Goal: Task Accomplishment & Management: Manage account settings

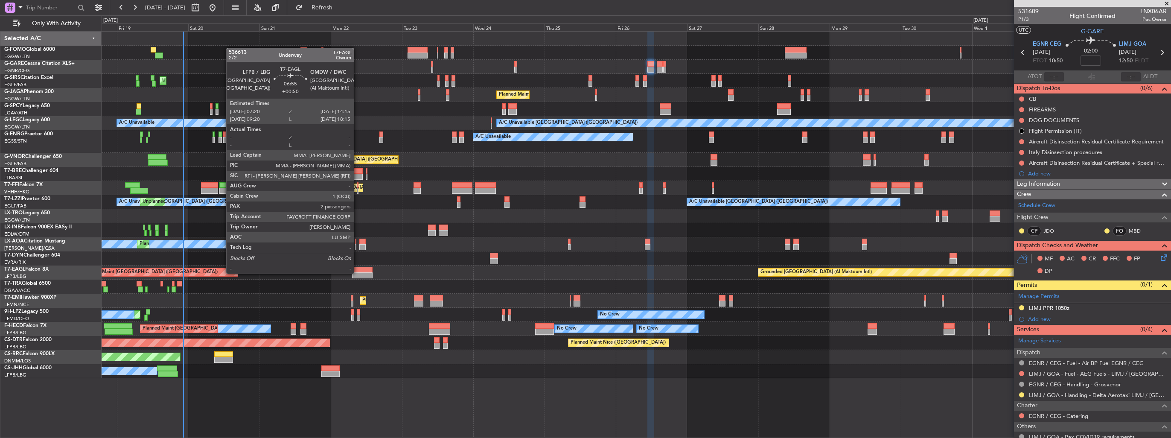
click at [358, 273] on div at bounding box center [362, 275] width 21 height 6
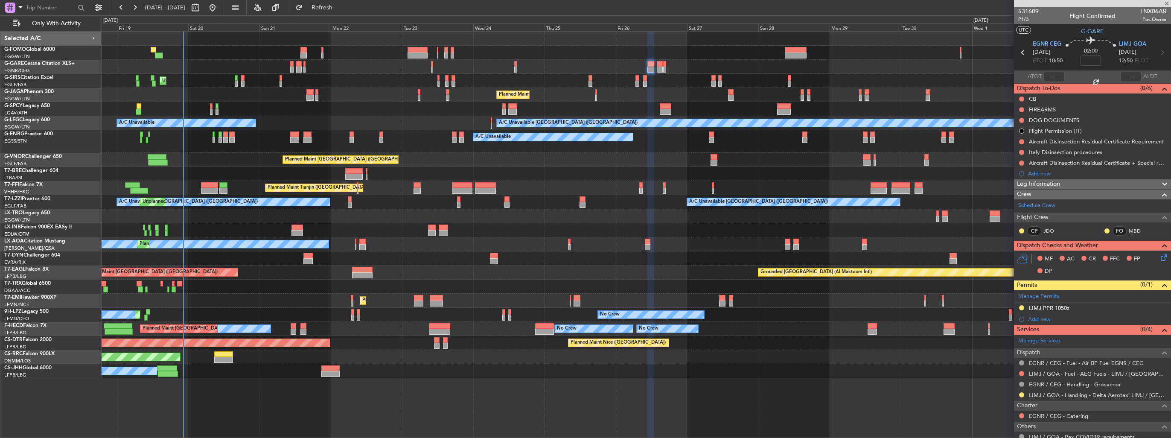
type input "+00:50"
type input "2"
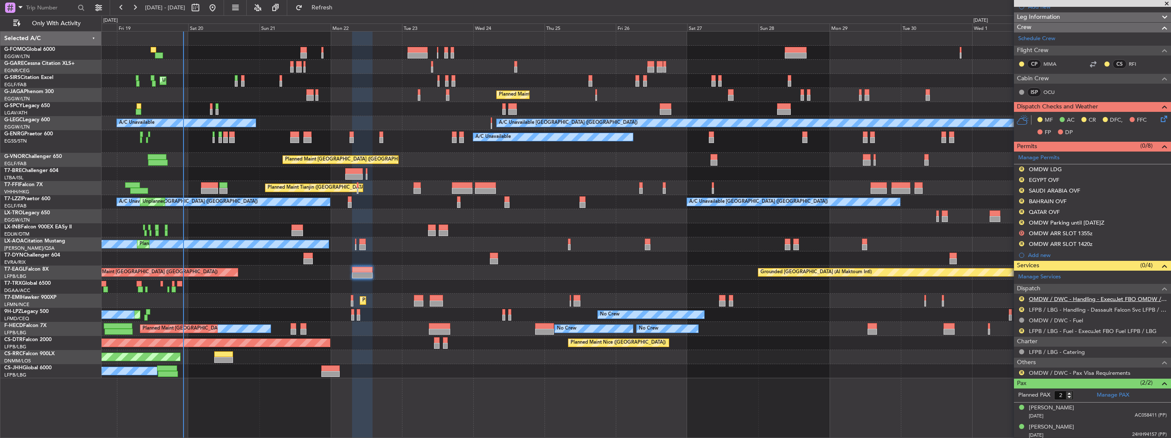
scroll to position [178, 0]
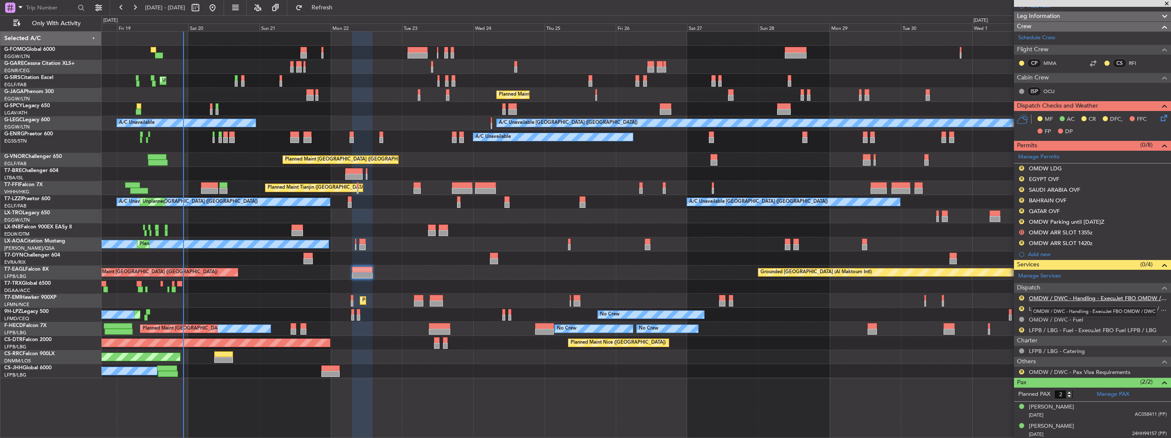
click at [1055, 297] on link "OMDW / DWC - Handling - ExecuJet FBO OMDW / DWC" at bounding box center [1098, 297] width 138 height 7
click at [1089, 307] on link "LFPB / LBG - Handling - Dassault Falcon Svc LFPB / LBG" at bounding box center [1098, 308] width 138 height 7
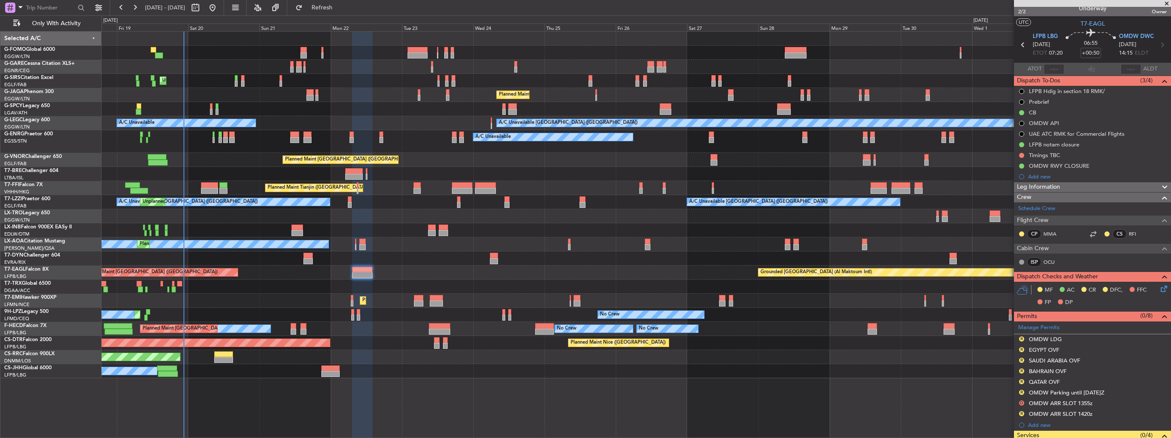
scroll to position [136, 0]
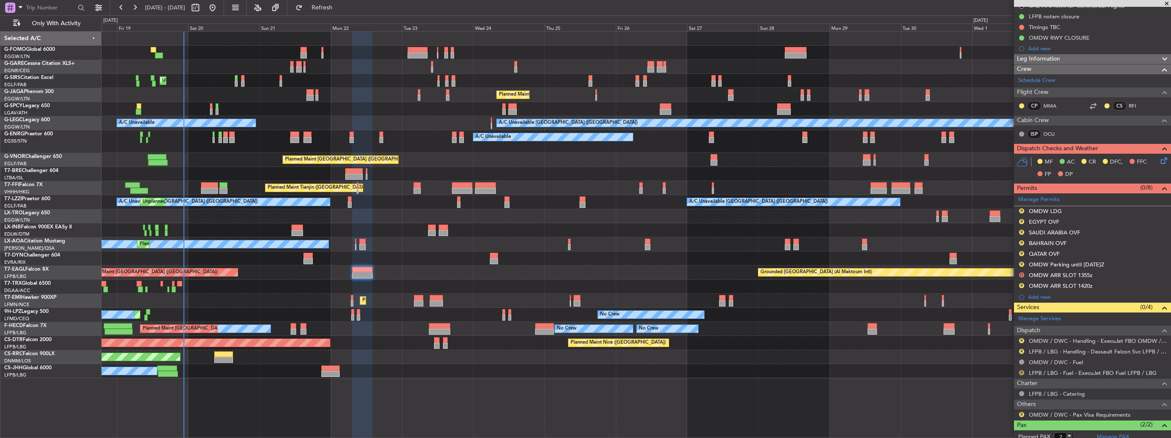
click at [1020, 370] on button "R" at bounding box center [1021, 372] width 5 height 5
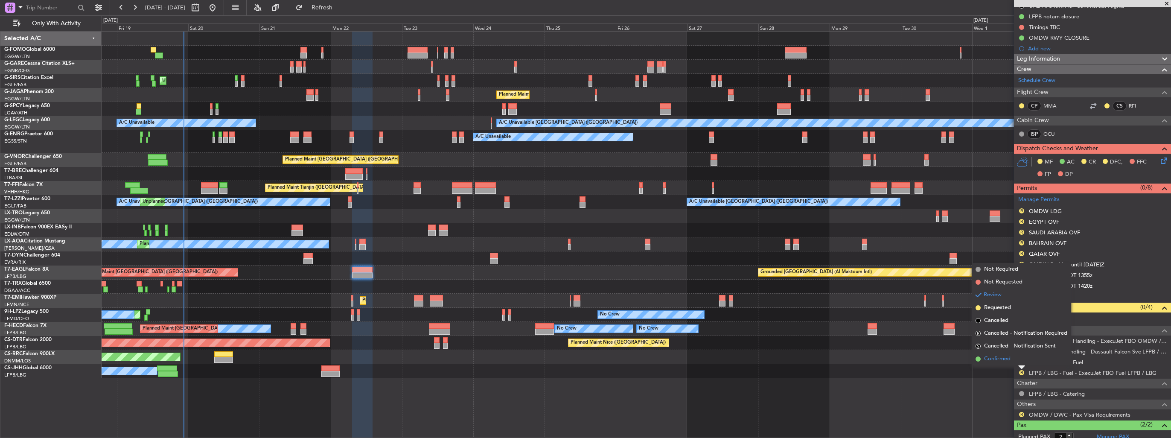
click at [999, 363] on span "Confirmed" at bounding box center [997, 359] width 26 height 9
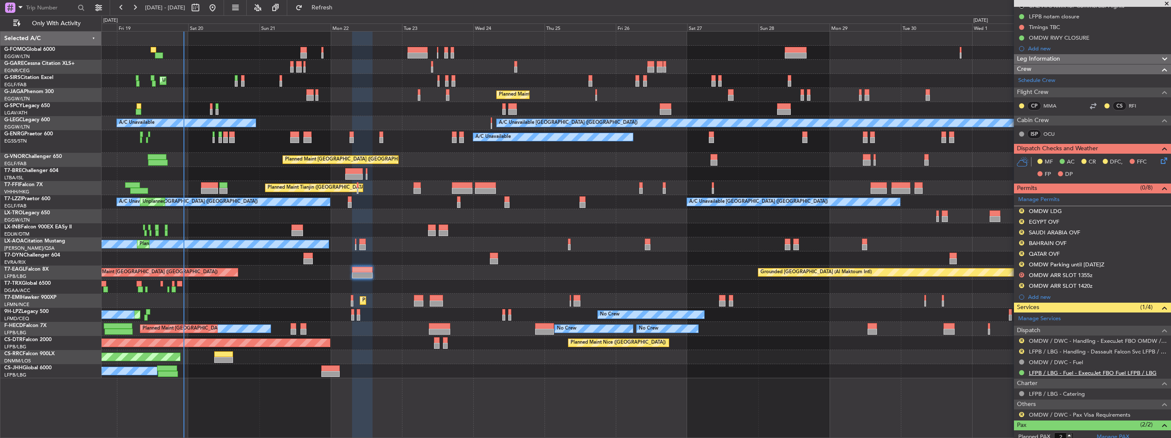
click at [1075, 372] on link "LFPB / LBG - Fuel - ExecuJet FBO Fuel LFPB / LBG" at bounding box center [1093, 372] width 128 height 7
click at [1021, 372] on button at bounding box center [1021, 372] width 5 height 5
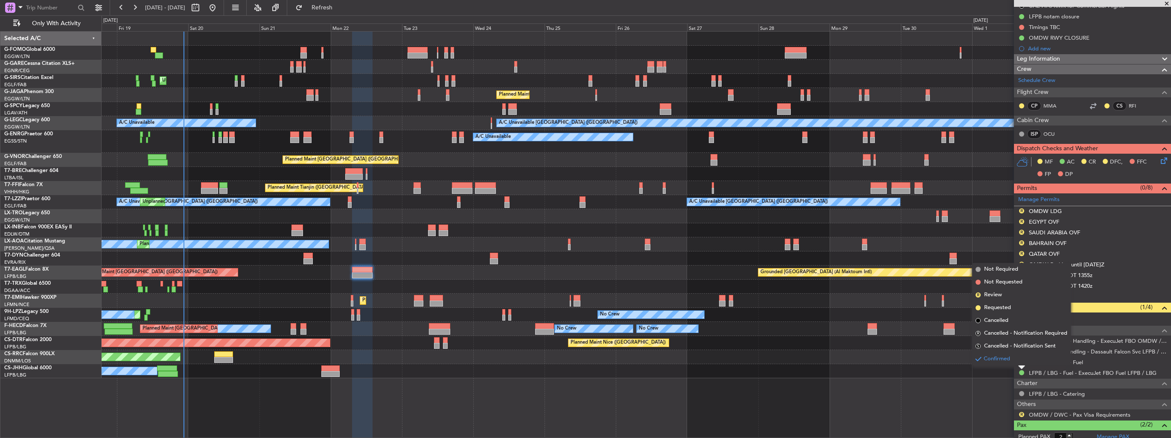
click at [847, 383] on div "Unplanned Maint [GEOGRAPHIC_DATA] ([GEOGRAPHIC_DATA]) Planned Maint [GEOGRAPHIC…" at bounding box center [636, 234] width 1069 height 407
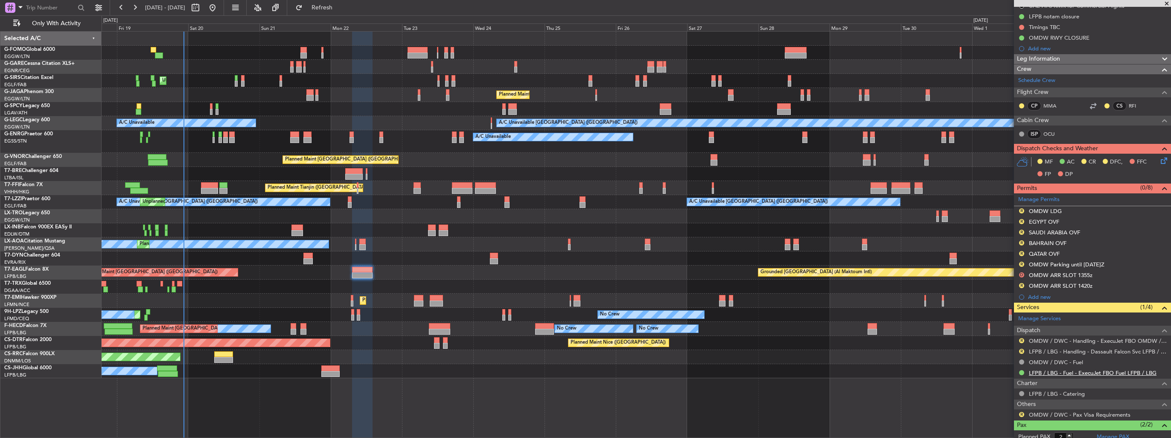
click at [1086, 372] on link "LFPB / LBG - Fuel - ExecuJet FBO Fuel LFPB / LBG" at bounding box center [1093, 372] width 128 height 7
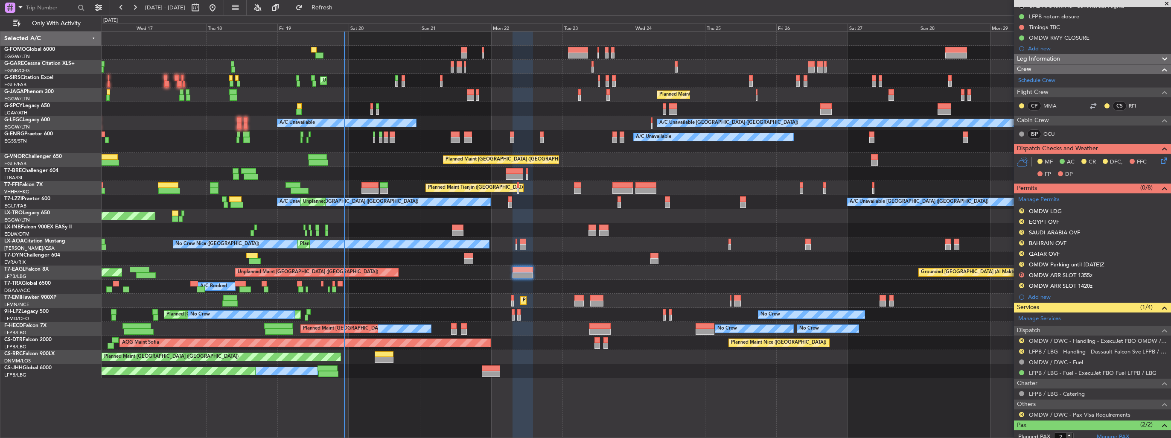
click at [314, 251] on div "Unplanned Maint [GEOGRAPHIC_DATA] (Riga Intl)" at bounding box center [636, 258] width 1069 height 14
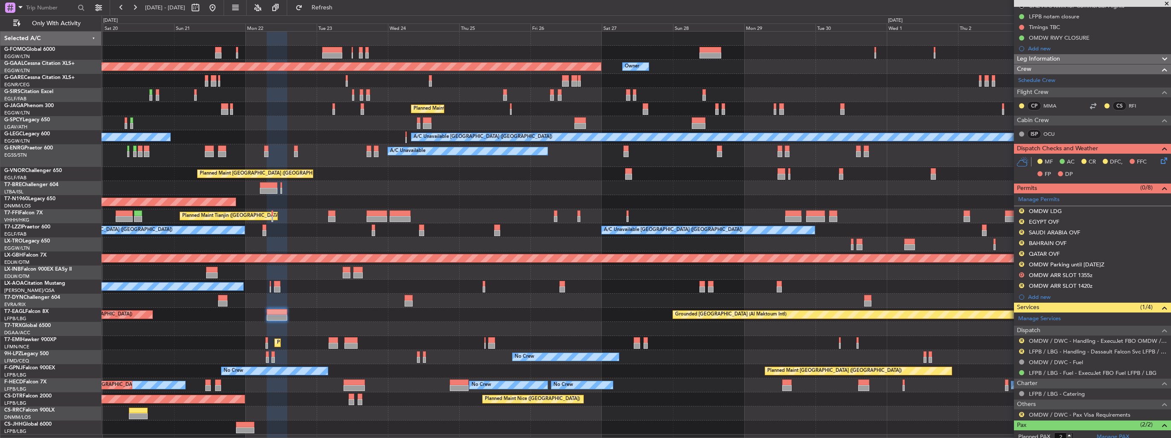
click at [398, 308] on div "Unplanned Maint [GEOGRAPHIC_DATA] ([GEOGRAPHIC_DATA]) Grounded [GEOGRAPHIC_DATA…" at bounding box center [636, 315] width 1069 height 14
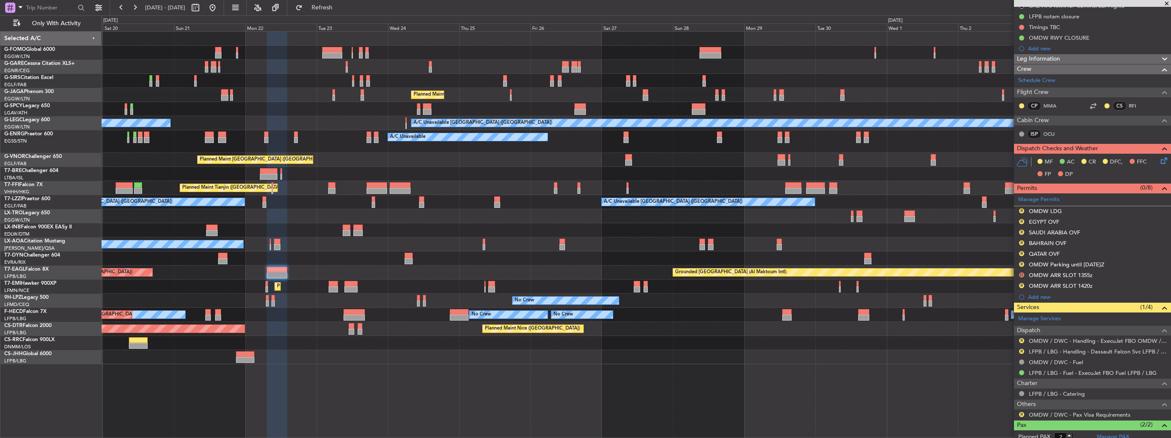
scroll to position [8, 0]
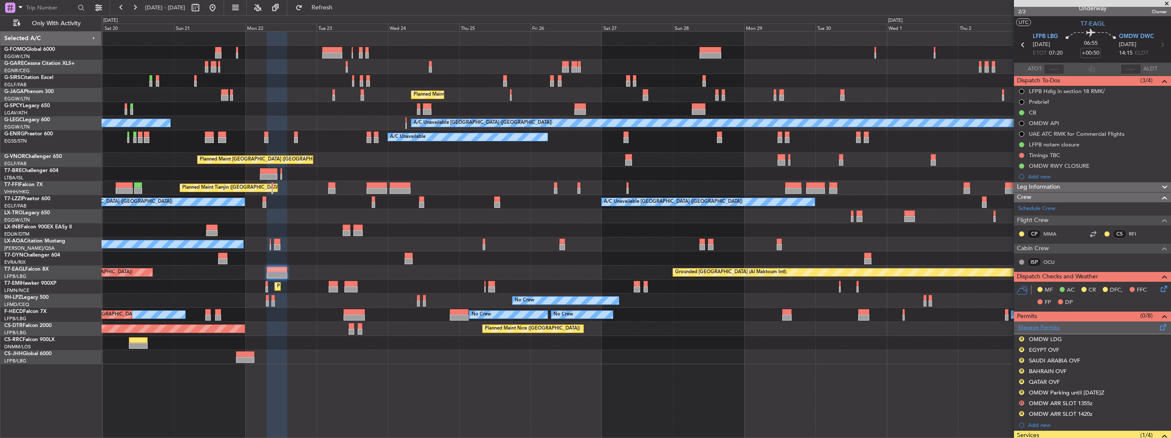
click at [1044, 326] on link "Manage Permits" at bounding box center [1038, 327] width 41 height 9
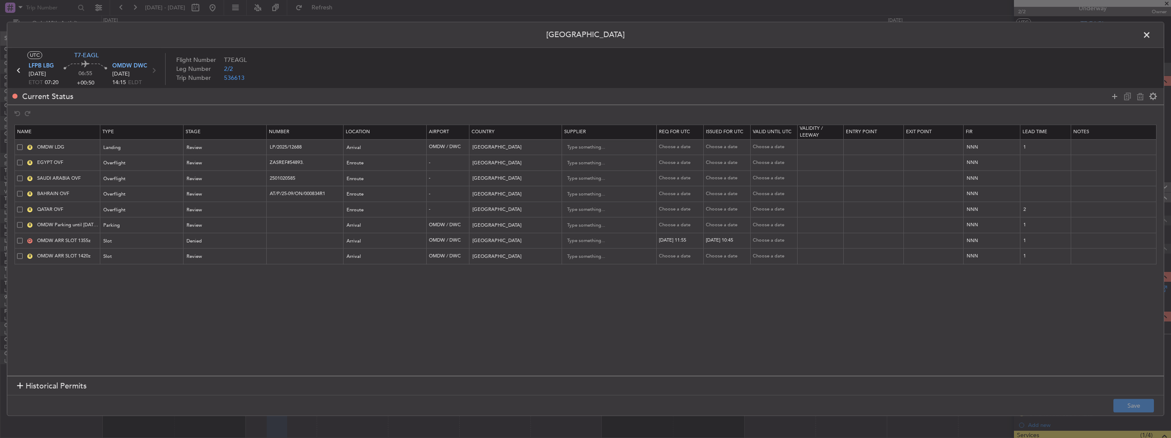
click at [19, 240] on span at bounding box center [20, 241] width 6 height 6
click at [23, 238] on input "checkbox" at bounding box center [23, 238] width 0 height 0
click at [1138, 98] on icon at bounding box center [1140, 96] width 10 height 10
type input "OMDW ARR SLOT 1420z"
click at [1135, 402] on button "Save" at bounding box center [1133, 406] width 41 height 14
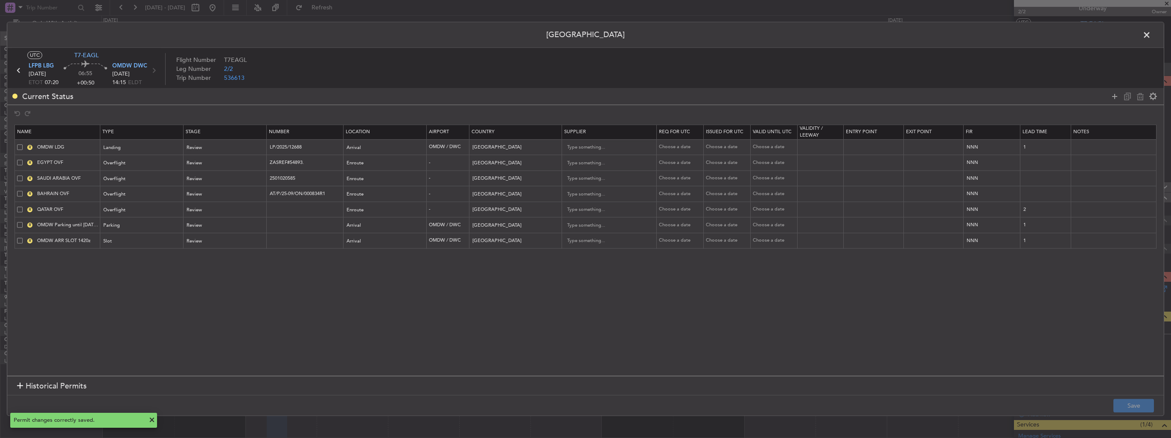
click at [1151, 36] on span at bounding box center [1151, 37] width 0 height 17
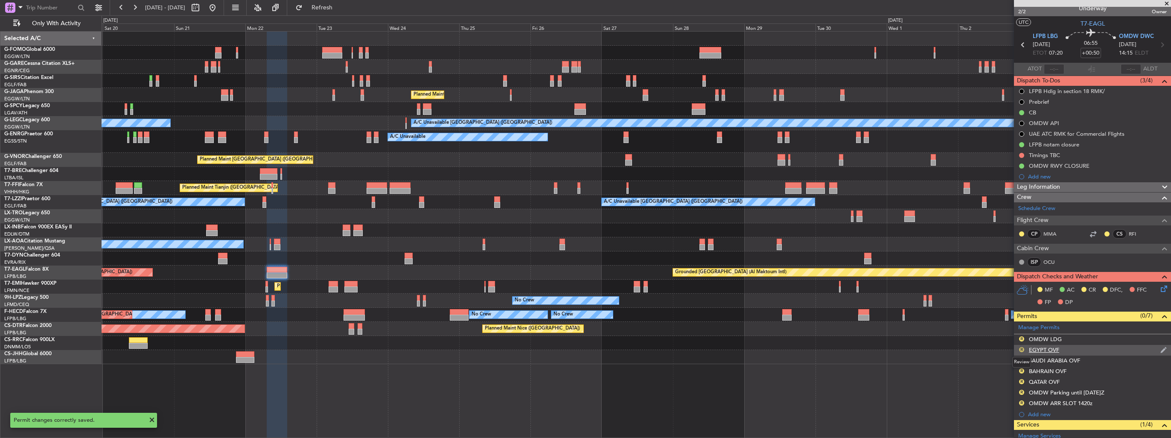
click at [1019, 349] on button "R" at bounding box center [1021, 349] width 5 height 5
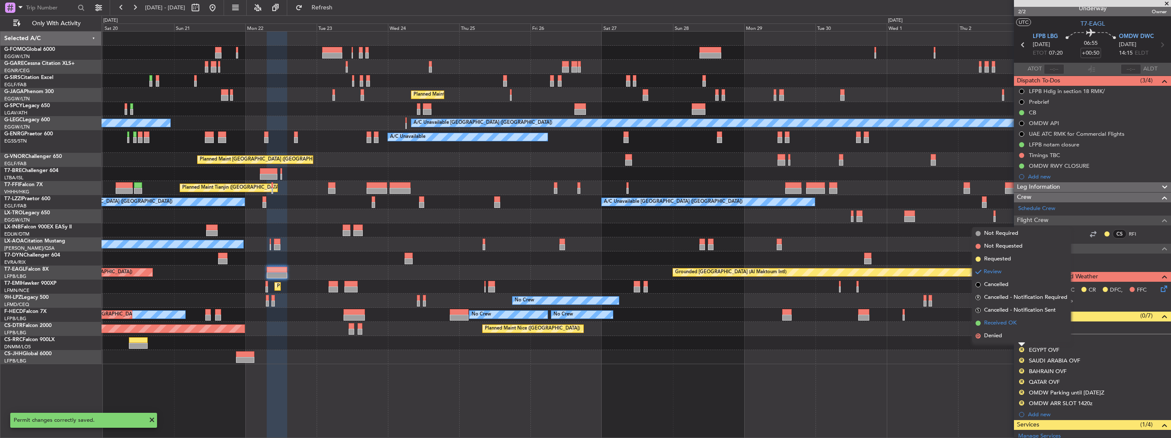
click at [987, 322] on span "Received OK" at bounding box center [1000, 323] width 32 height 9
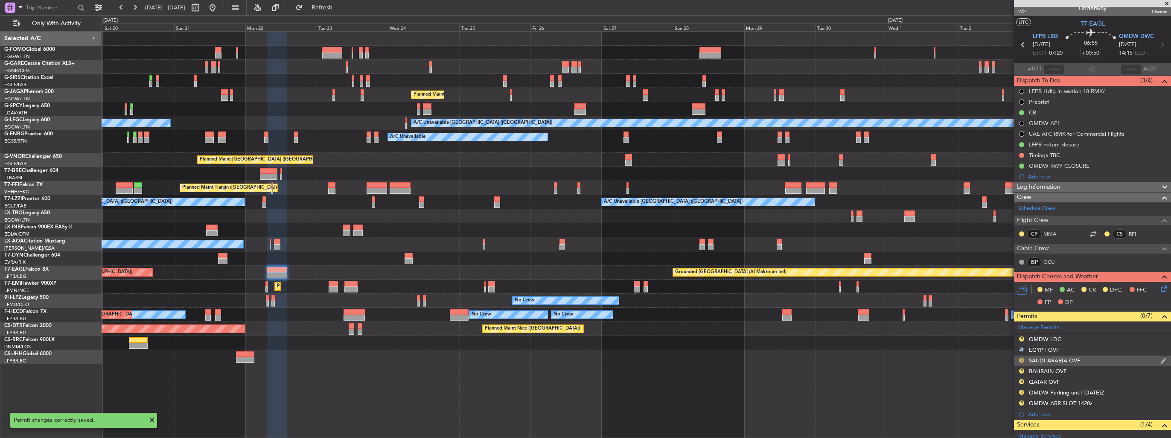
click at [1022, 361] on button "R" at bounding box center [1021, 360] width 5 height 5
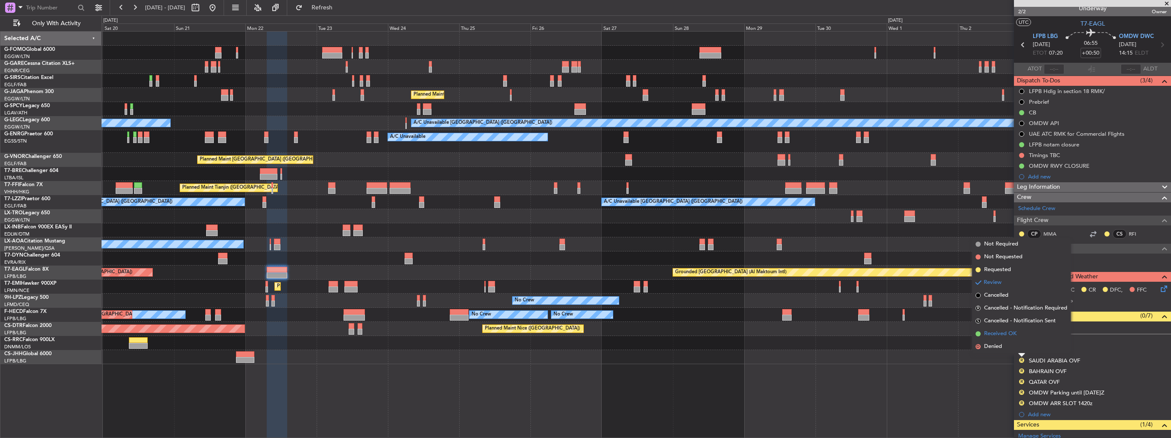
click at [994, 329] on span "Received OK" at bounding box center [1000, 333] width 32 height 9
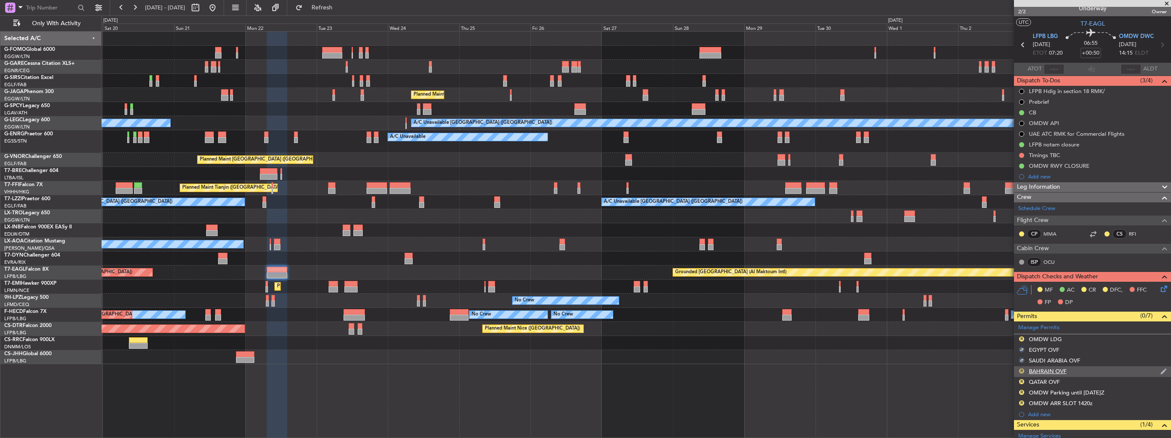
click at [1023, 370] on button "R" at bounding box center [1021, 370] width 5 height 5
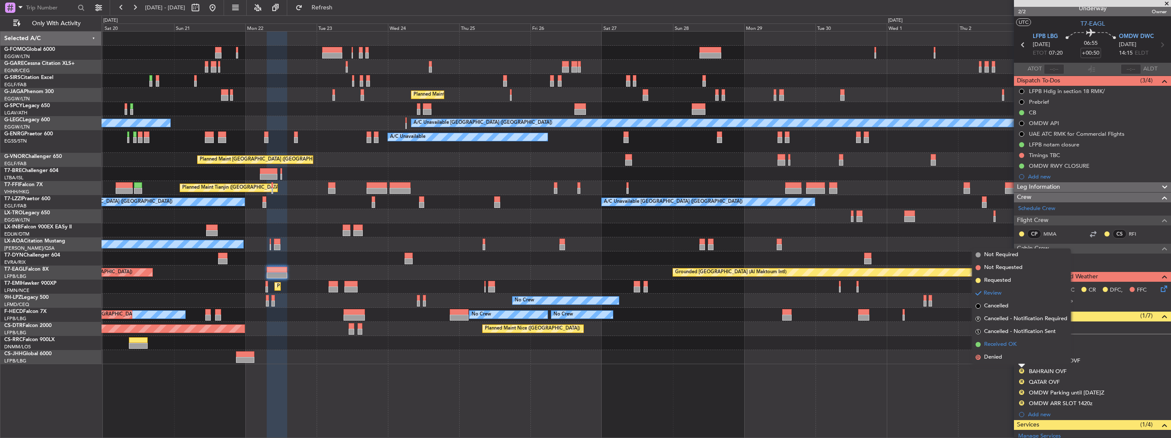
click at [993, 347] on span "Received OK" at bounding box center [1000, 344] width 32 height 9
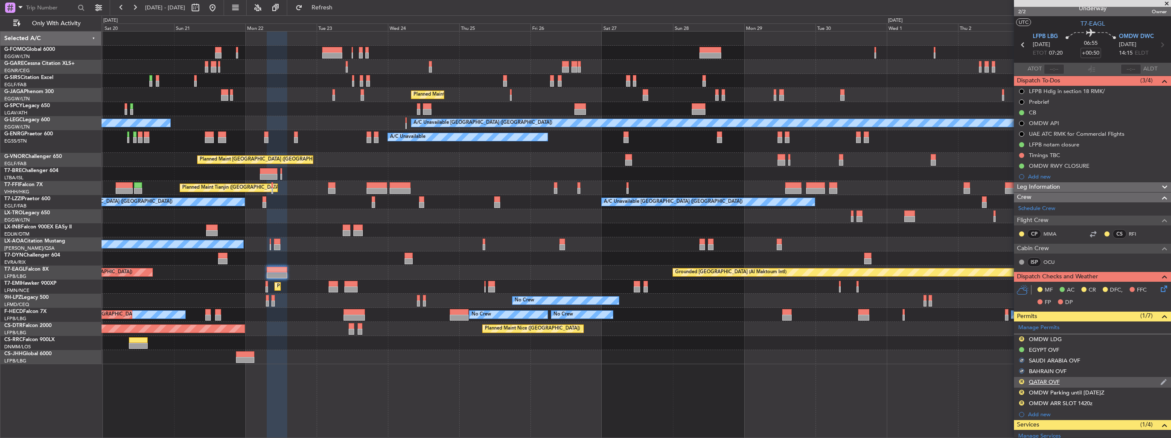
click at [1160, 381] on img at bounding box center [1163, 382] width 6 height 8
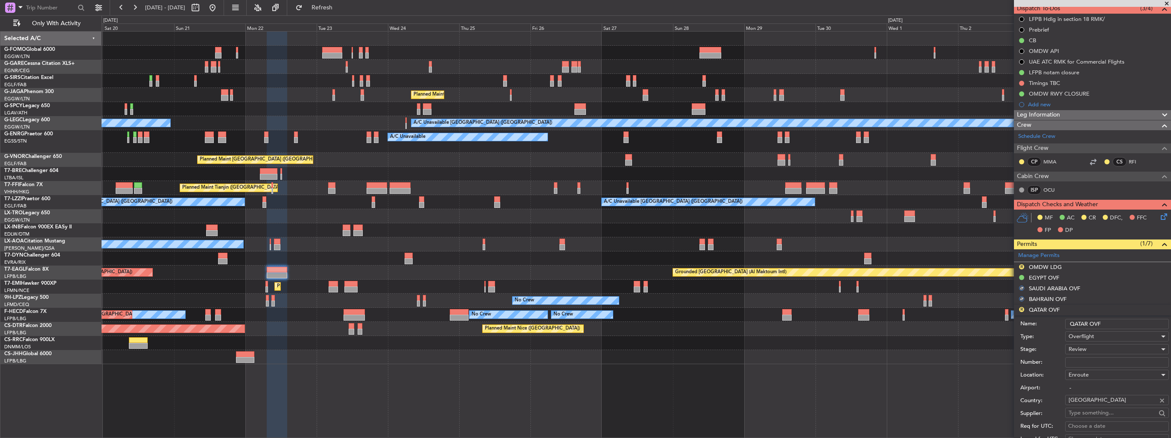
scroll to position [136, 0]
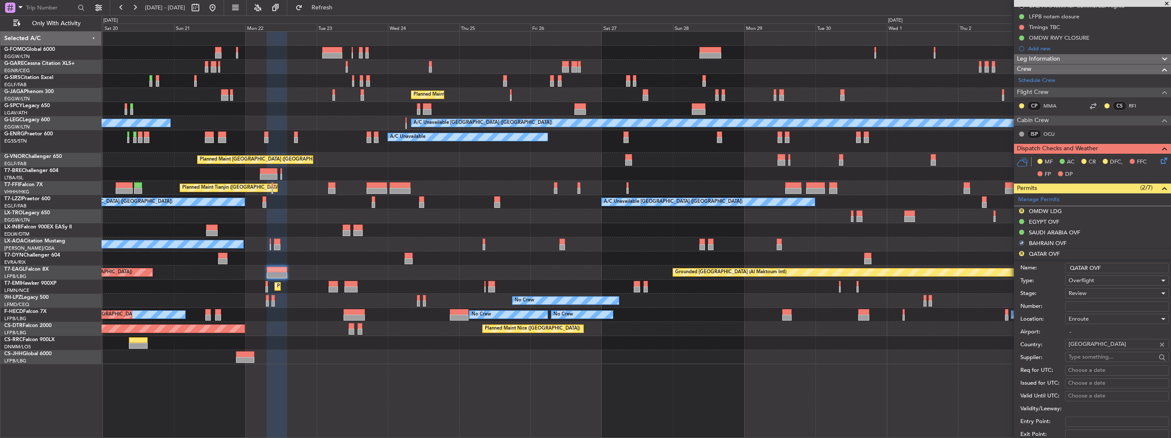
click at [1083, 294] on span "Review" at bounding box center [1077, 293] width 18 height 8
click at [1093, 357] on span "Received OK" at bounding box center [1114, 361] width 90 height 13
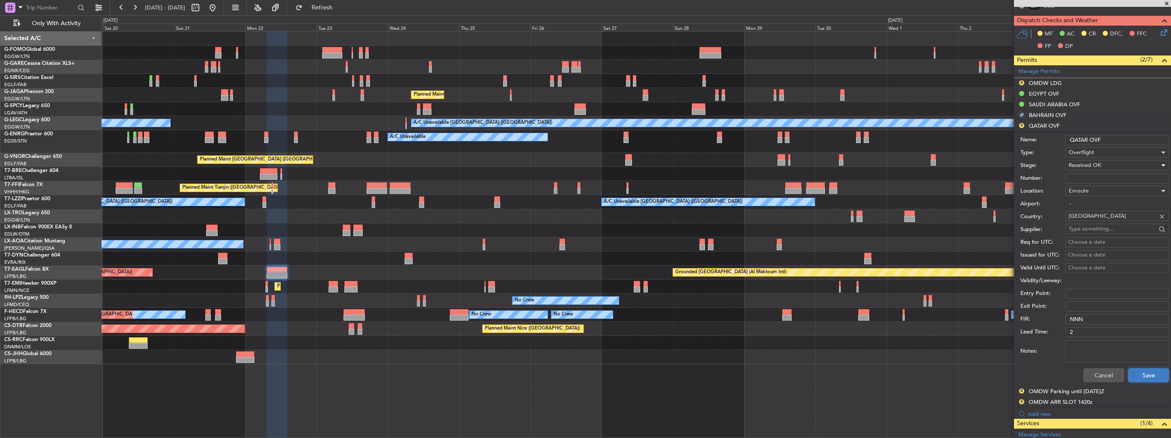
click at [1140, 373] on button "Save" at bounding box center [1148, 375] width 41 height 14
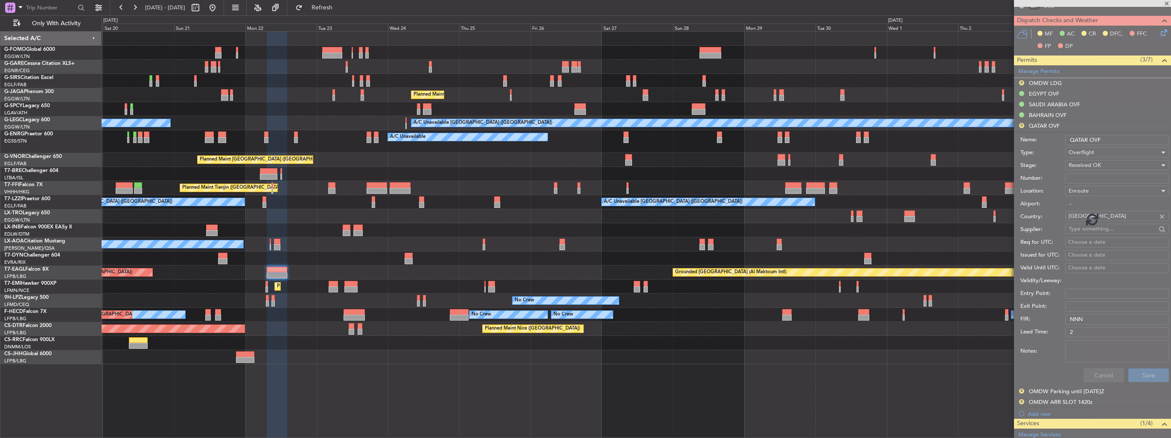
scroll to position [168, 0]
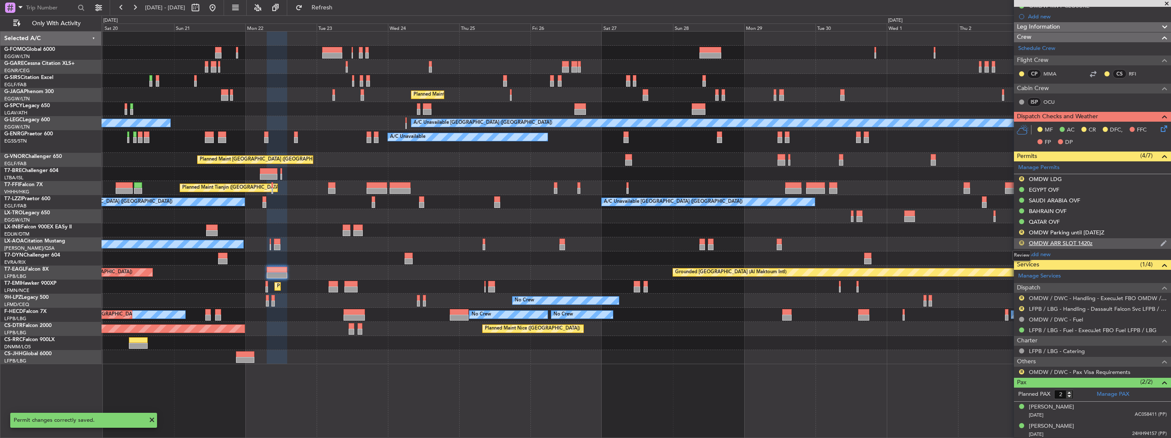
click at [1021, 240] on button "R" at bounding box center [1021, 242] width 5 height 5
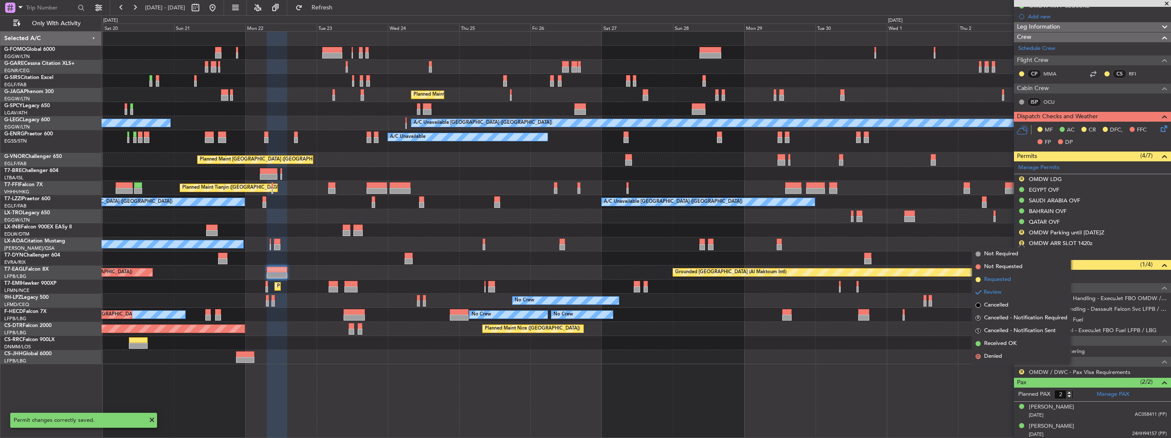
click at [1001, 276] on span "Requested" at bounding box center [997, 279] width 27 height 9
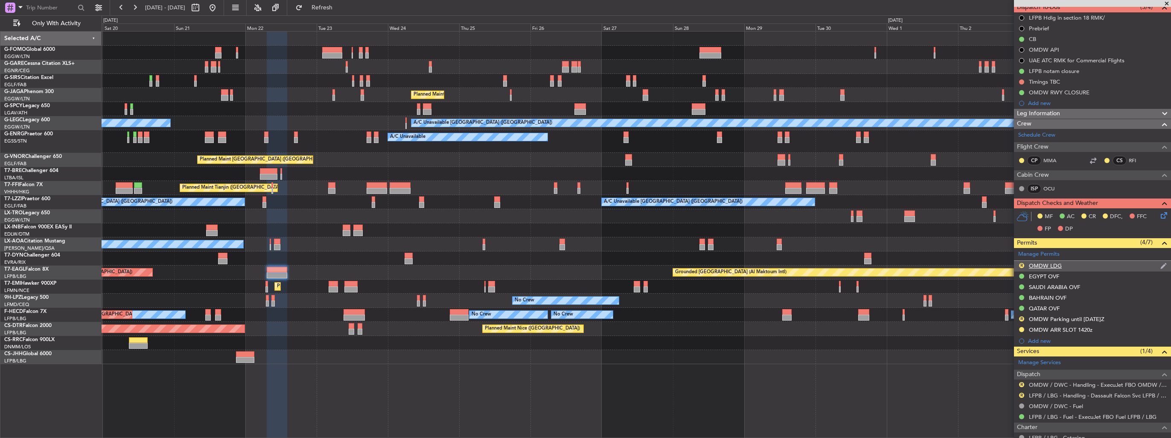
scroll to position [85, 0]
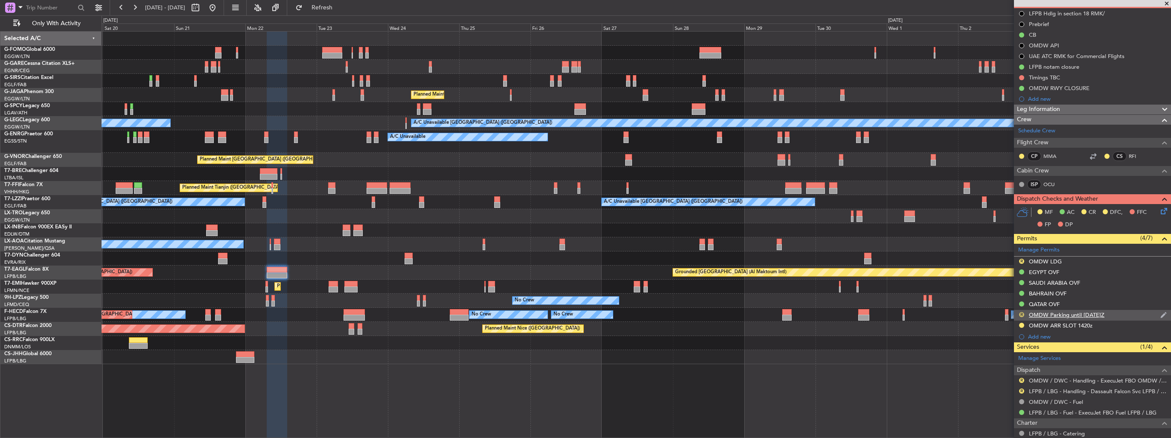
click at [1021, 315] on button "R" at bounding box center [1021, 314] width 5 height 5
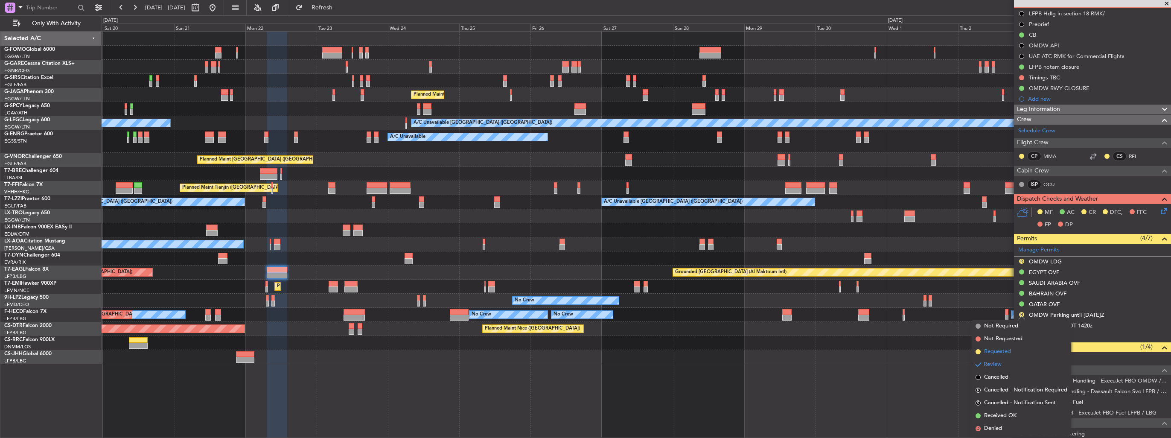
click at [998, 348] on span "Requested" at bounding box center [997, 351] width 27 height 9
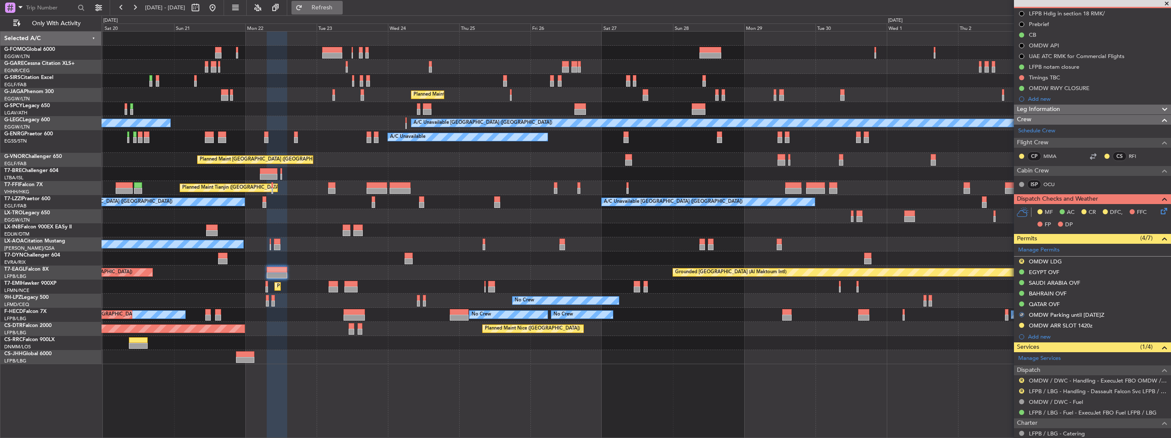
click at [340, 9] on span "Refresh" at bounding box center [322, 8] width 36 height 6
click at [345, 121] on div "A/C Unavailable [GEOGRAPHIC_DATA] ([GEOGRAPHIC_DATA]) A/C Unavailable" at bounding box center [636, 123] width 1069 height 14
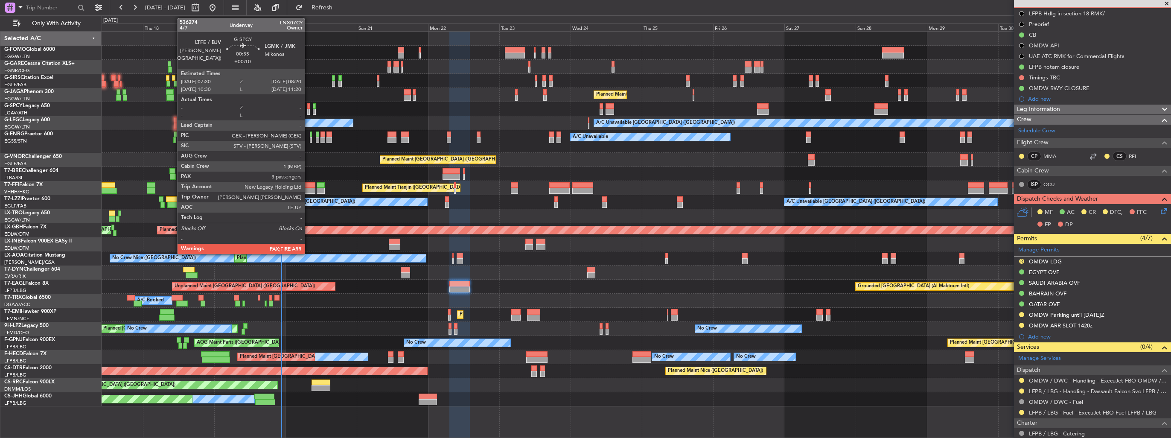
click at [309, 109] on div at bounding box center [308, 112] width 3 height 6
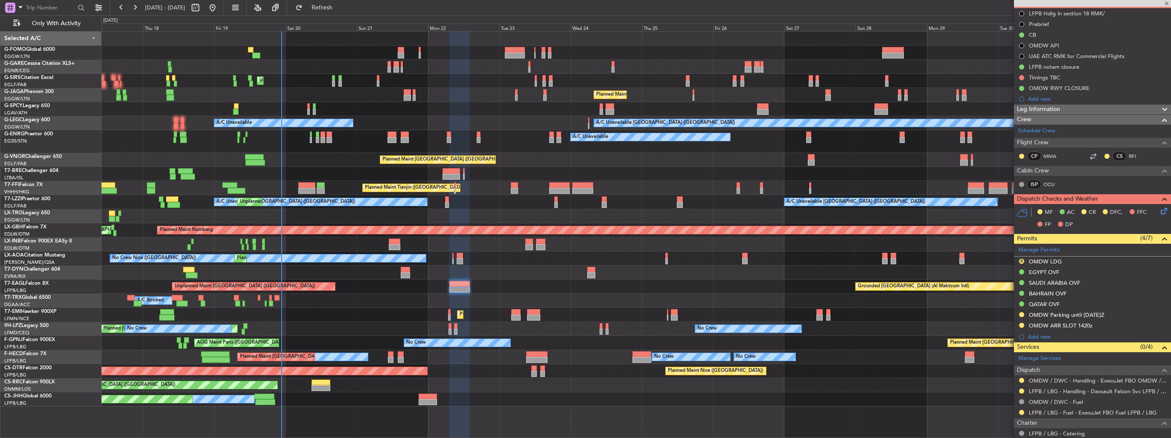
type input "+00:10"
type input "3"
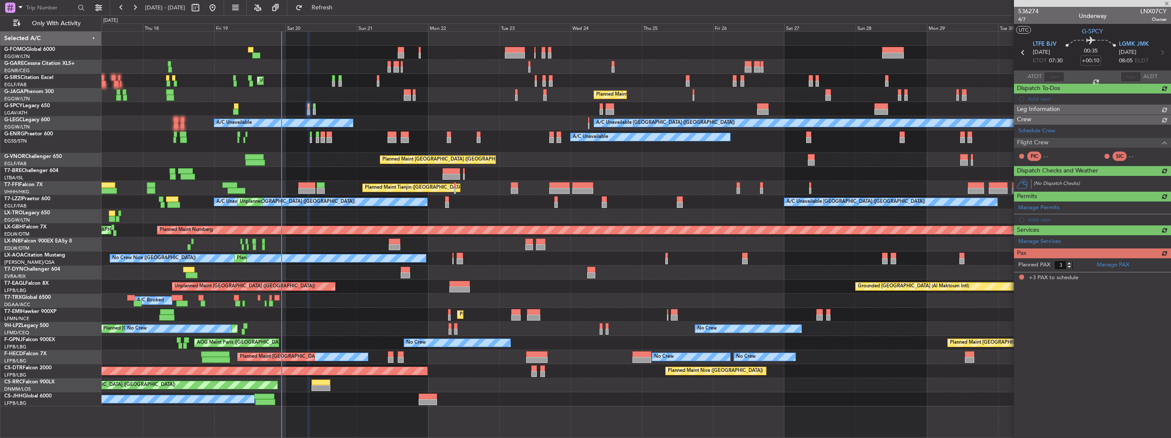
scroll to position [0, 0]
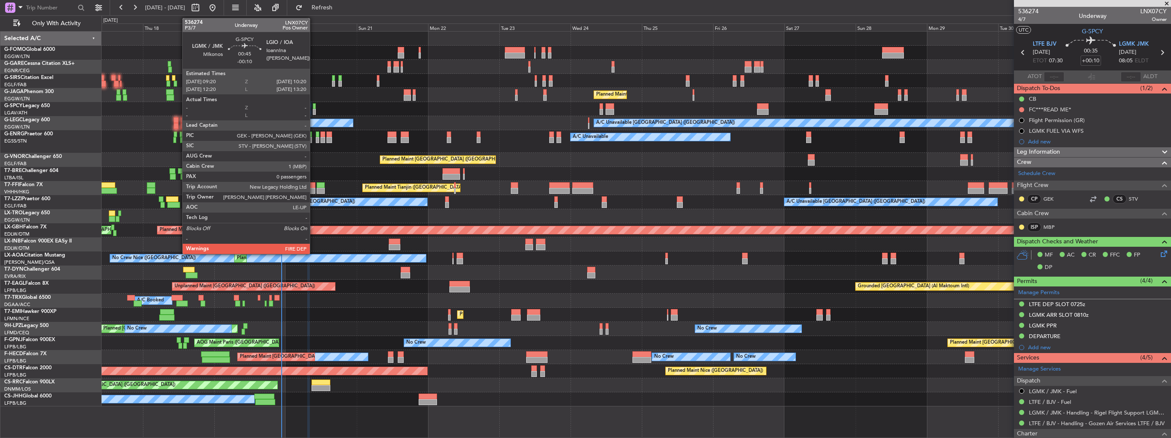
click at [314, 113] on div at bounding box center [314, 112] width 3 height 6
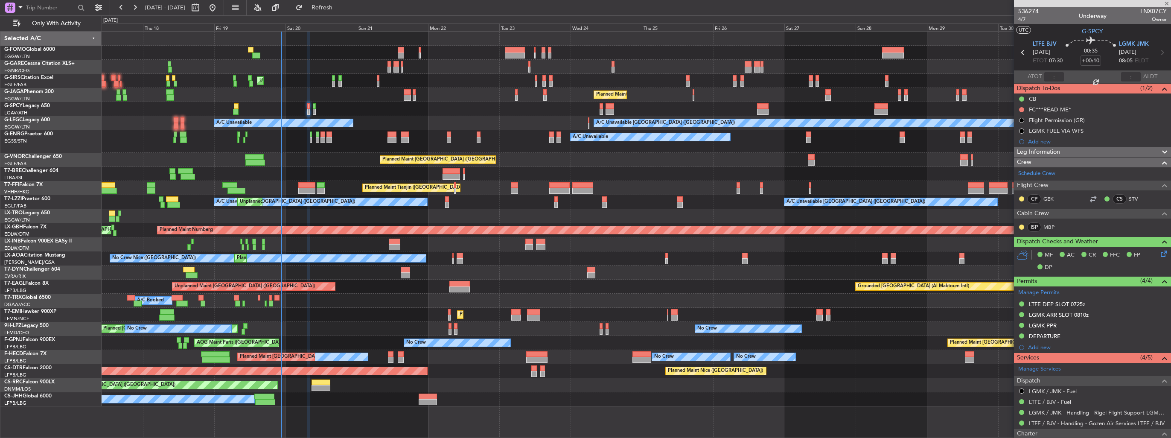
type input "-00:10"
type input "0"
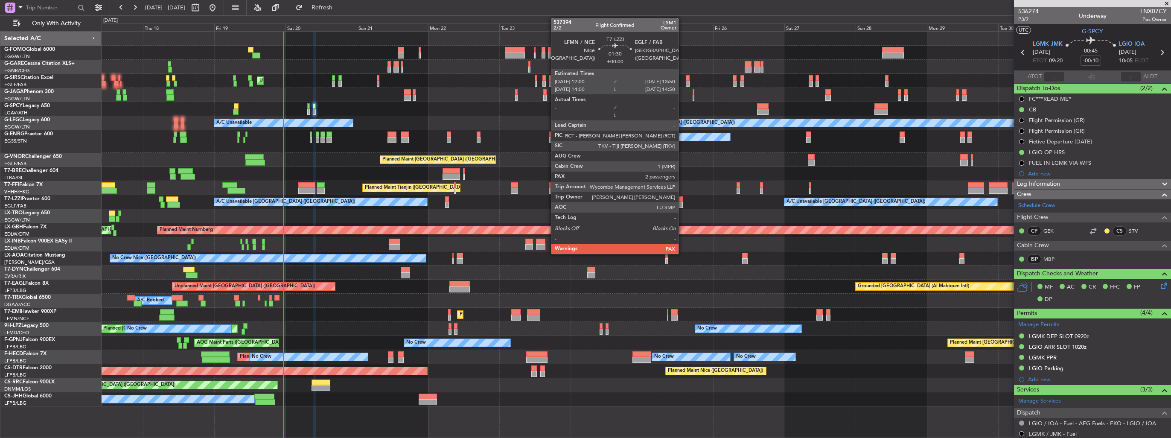
click at [682, 204] on div at bounding box center [680, 205] width 6 height 6
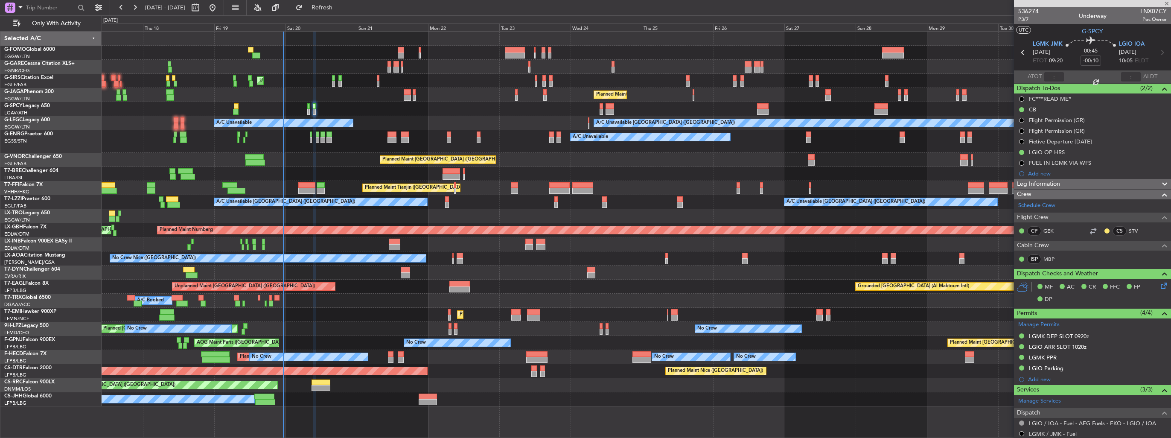
type input "2"
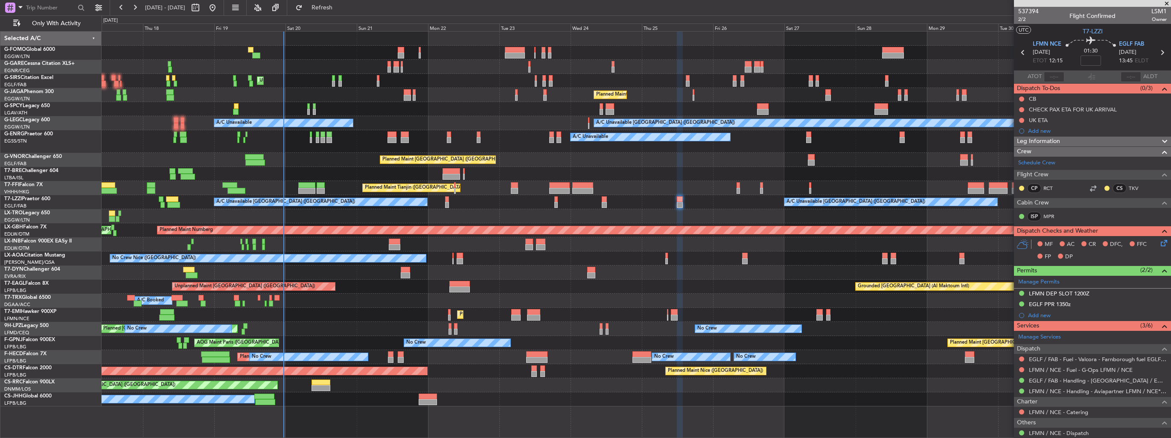
click at [428, 8] on div "[DATE] - [DATE] Refresh Quick Links Only With Activity" at bounding box center [585, 7] width 1171 height 15
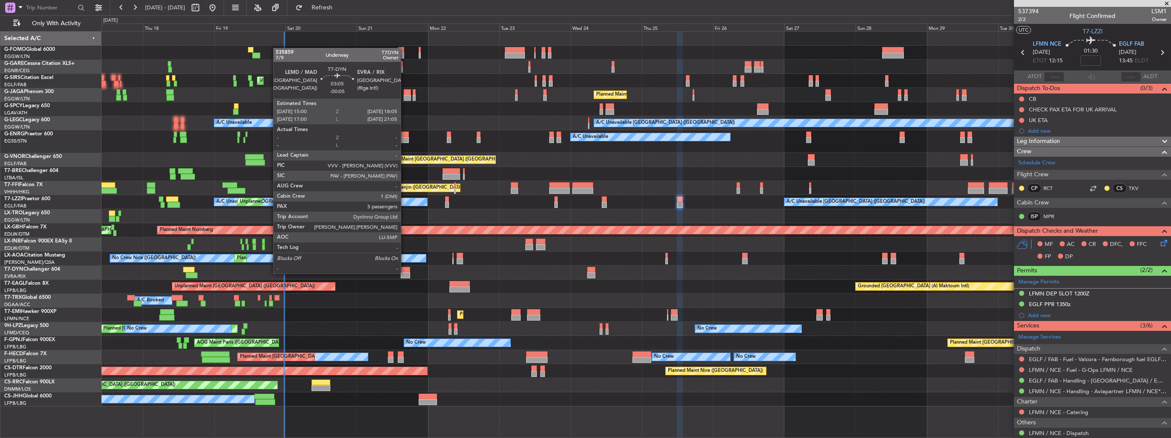
click at [405, 273] on div at bounding box center [405, 275] width 9 height 6
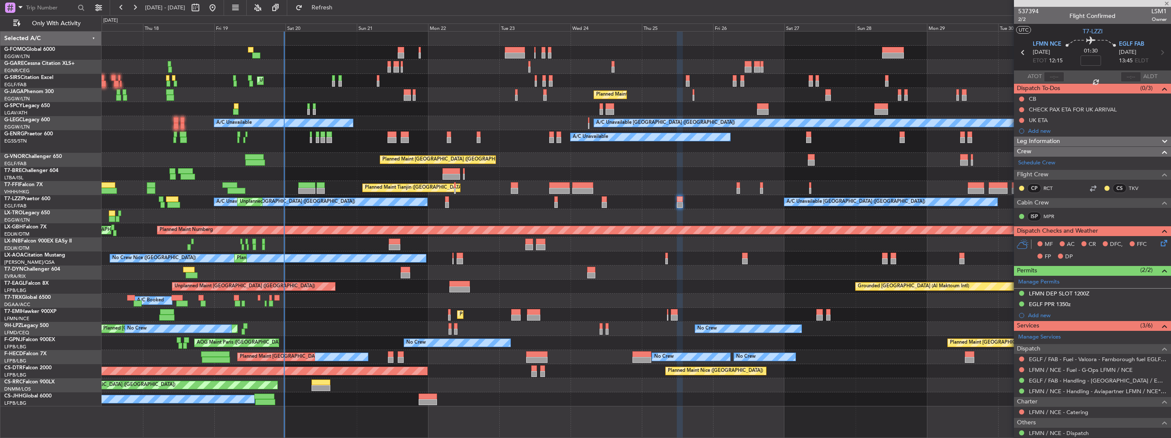
type input "-00:05"
type input "5"
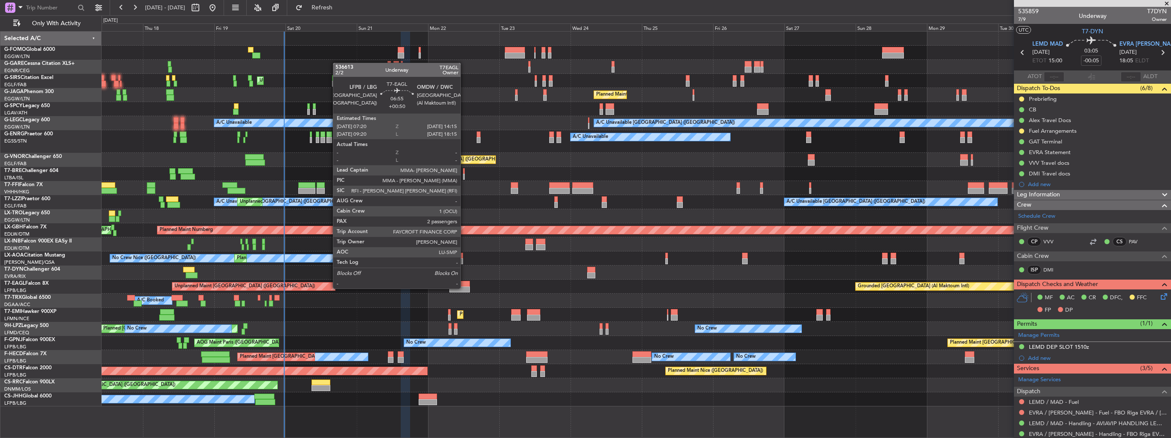
click at [464, 288] on div at bounding box center [459, 289] width 21 height 6
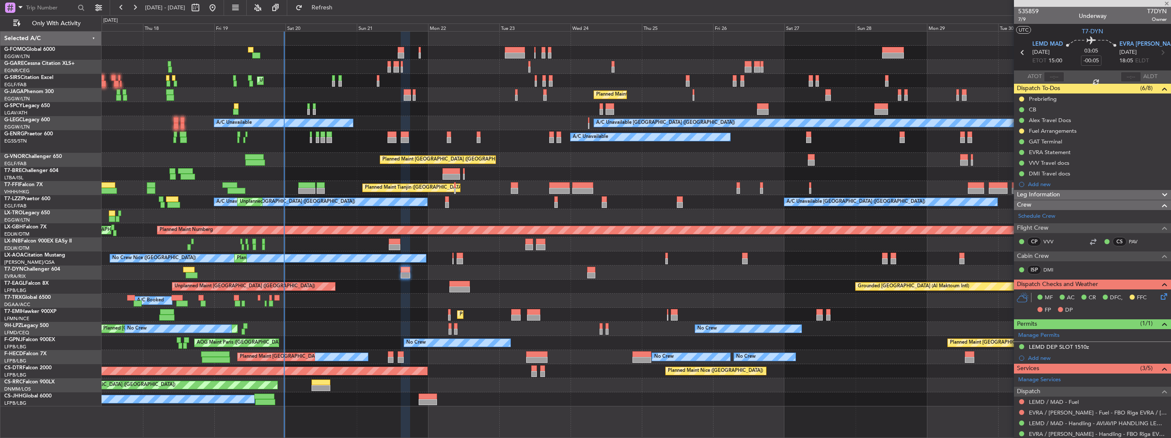
type input "+00:50"
type input "2"
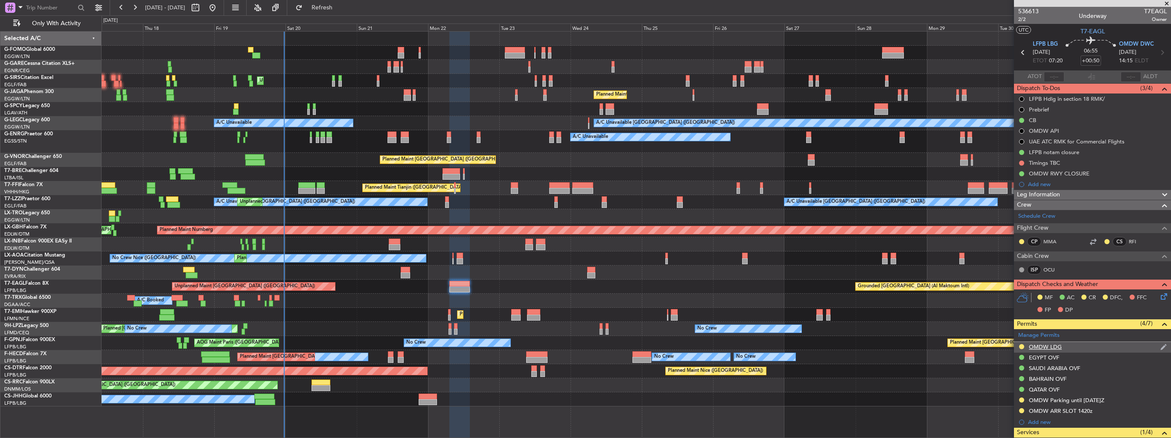
click at [1160, 347] on img at bounding box center [1163, 347] width 6 height 8
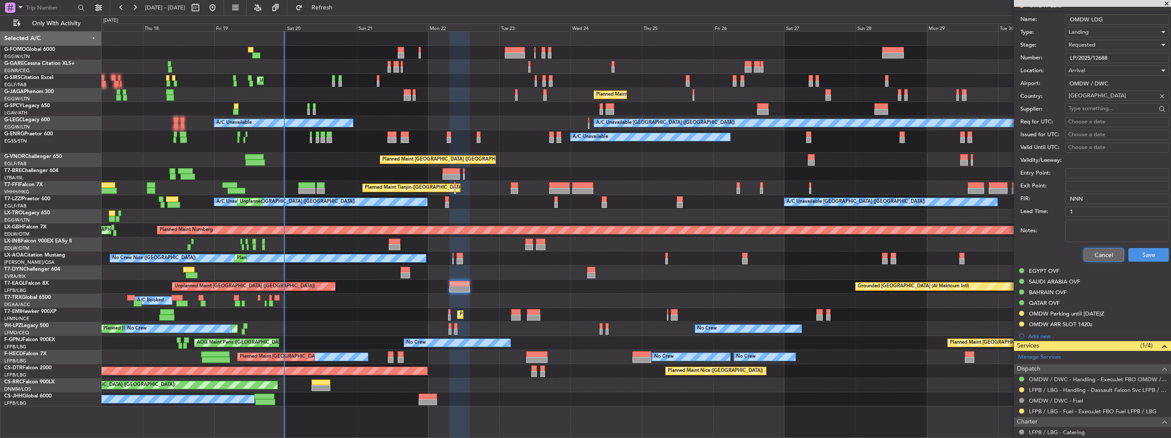
click at [1096, 256] on button "Cancel" at bounding box center [1103, 255] width 41 height 14
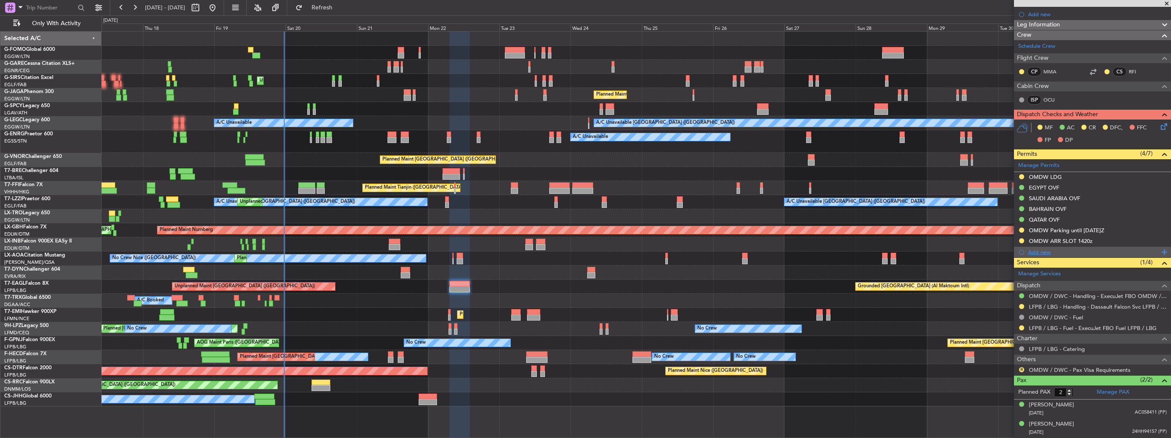
scroll to position [168, 0]
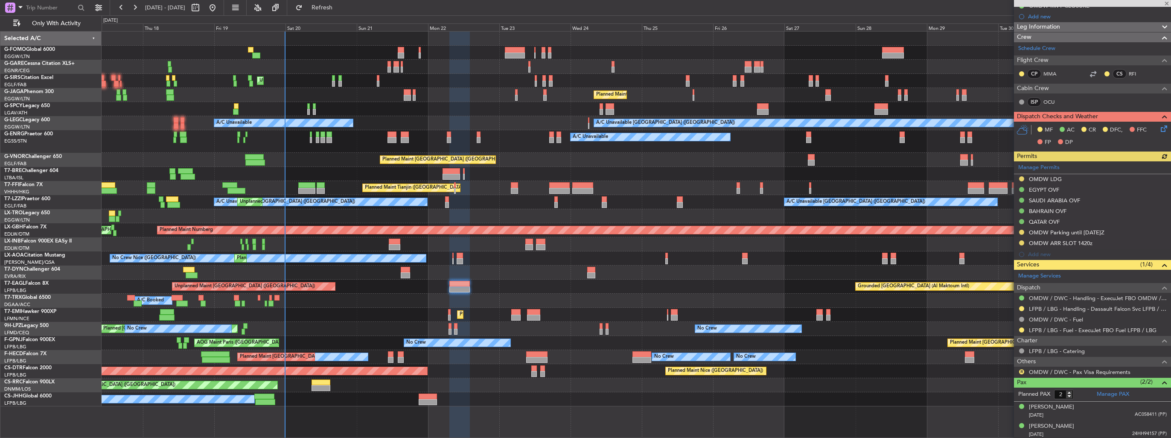
type input "-00:10"
type input "1"
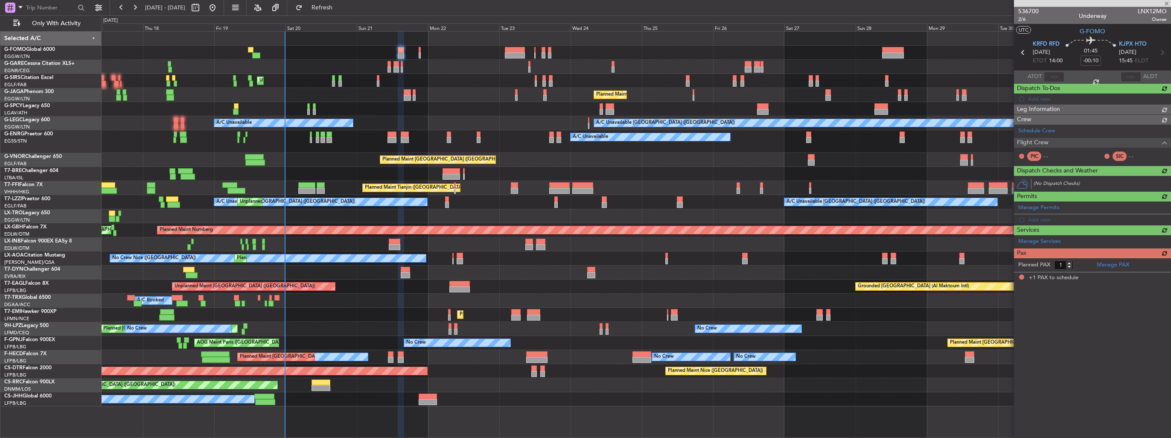
scroll to position [0, 0]
